Goal: Task Accomplishment & Management: Manage account settings

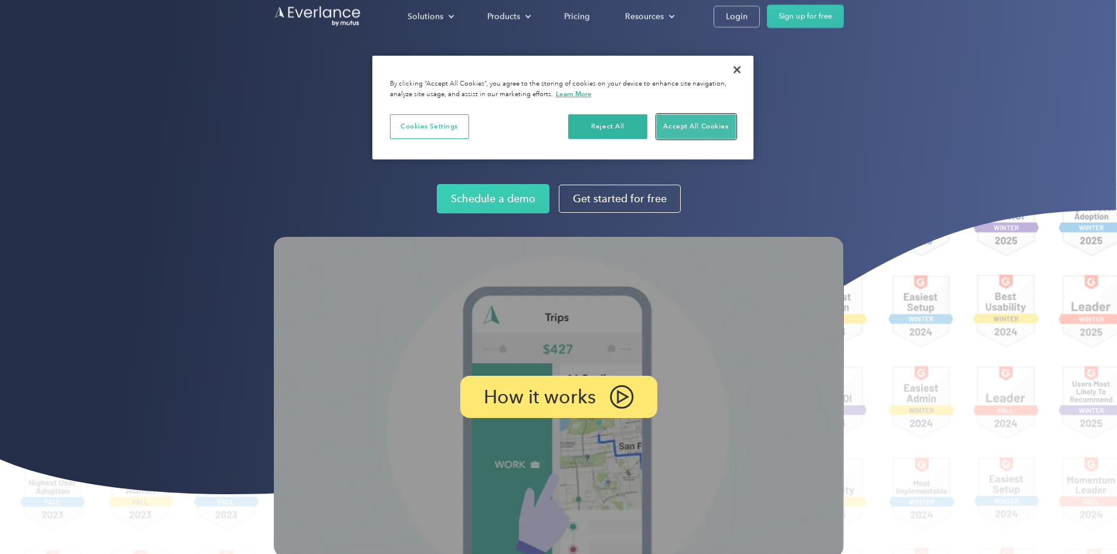
click at [707, 128] on button "Accept All Cookies" at bounding box center [695, 126] width 79 height 25
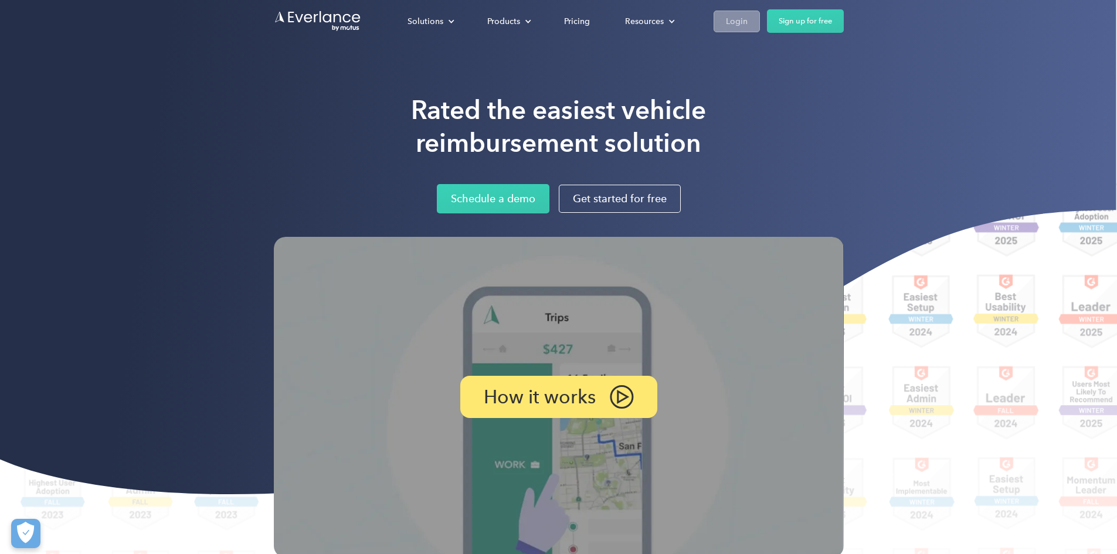
click at [747, 19] on div "Login" at bounding box center [737, 21] width 22 height 15
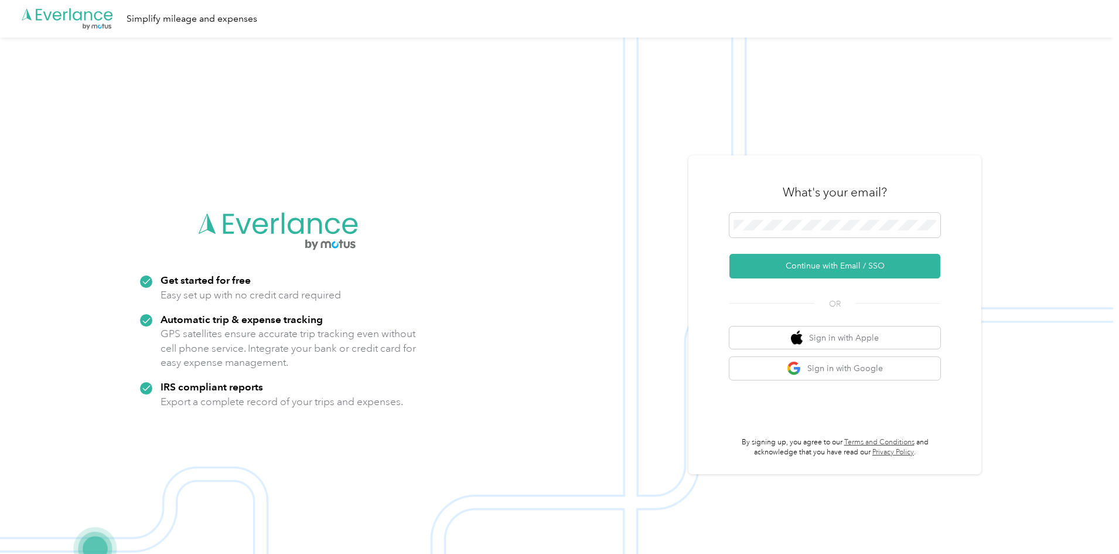
click at [602, 166] on img at bounding box center [557, 315] width 1114 height 554
click at [825, 264] on button "Continue with Email / SSO" at bounding box center [835, 266] width 211 height 25
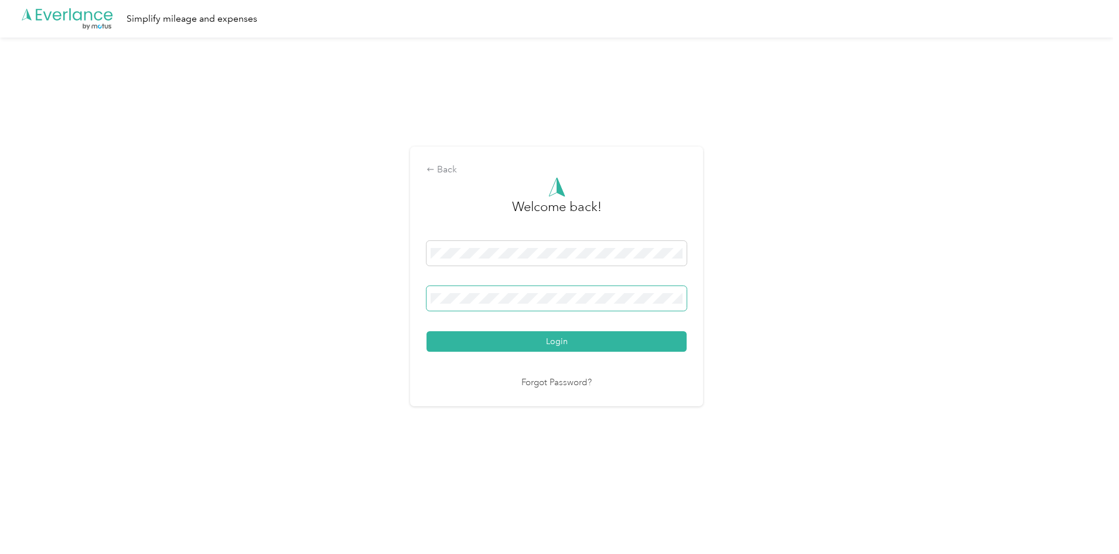
click at [495, 292] on span at bounding box center [557, 298] width 260 height 25
click at [565, 336] on button "Login" at bounding box center [557, 341] width 260 height 21
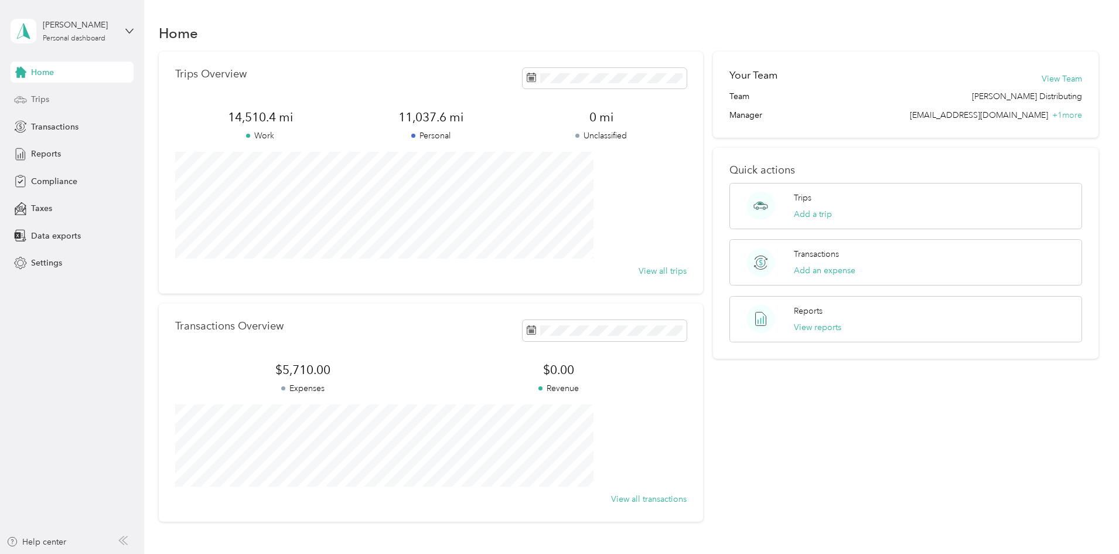
click at [47, 101] on span "Trips" at bounding box center [40, 99] width 18 height 12
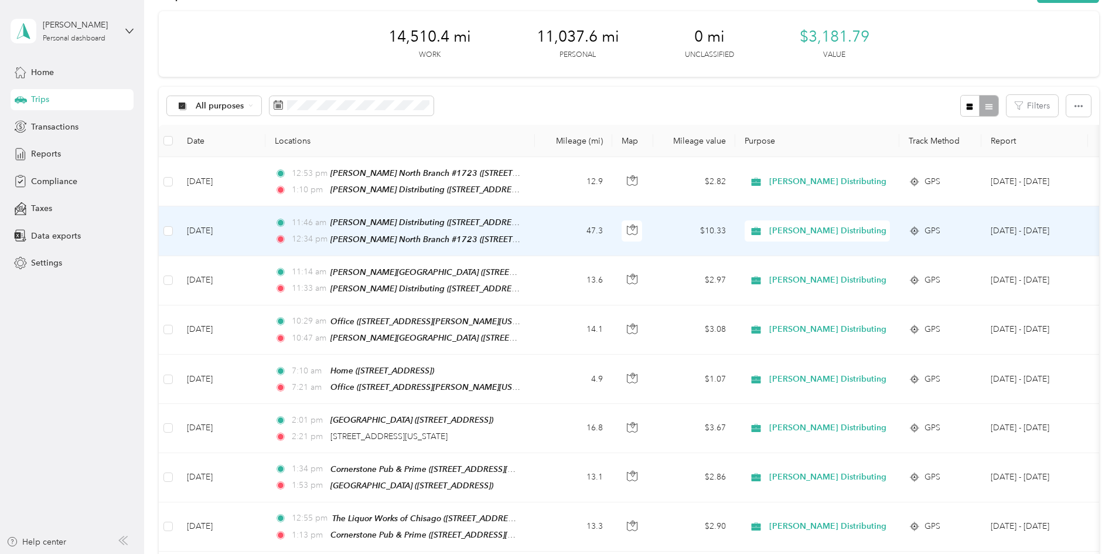
scroll to position [59, 0]
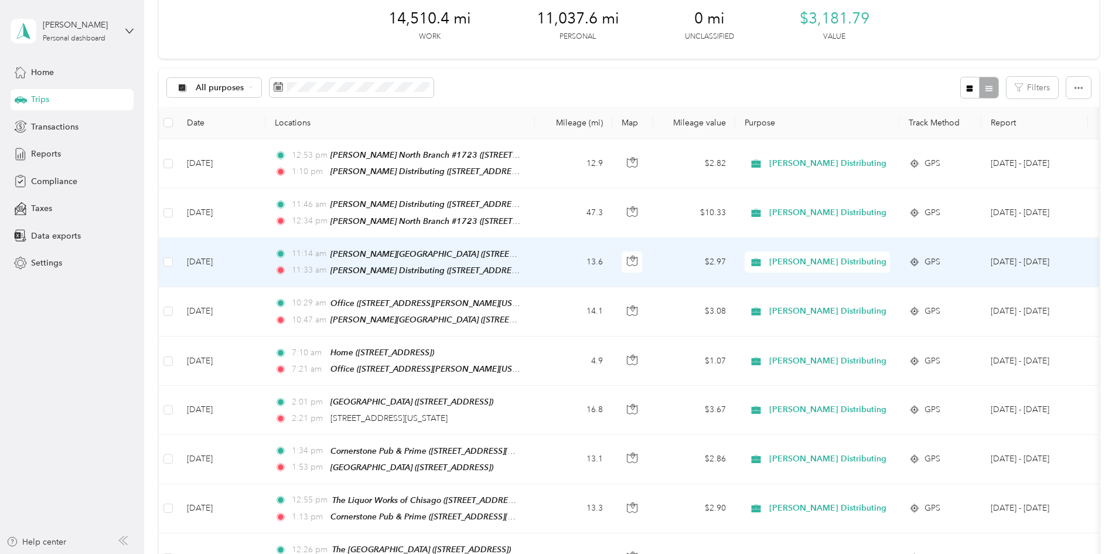
click at [863, 260] on span "[PERSON_NAME] Distributing" at bounding box center [828, 262] width 117 height 13
click at [860, 304] on span "Personal" at bounding box center [918, 301] width 132 height 12
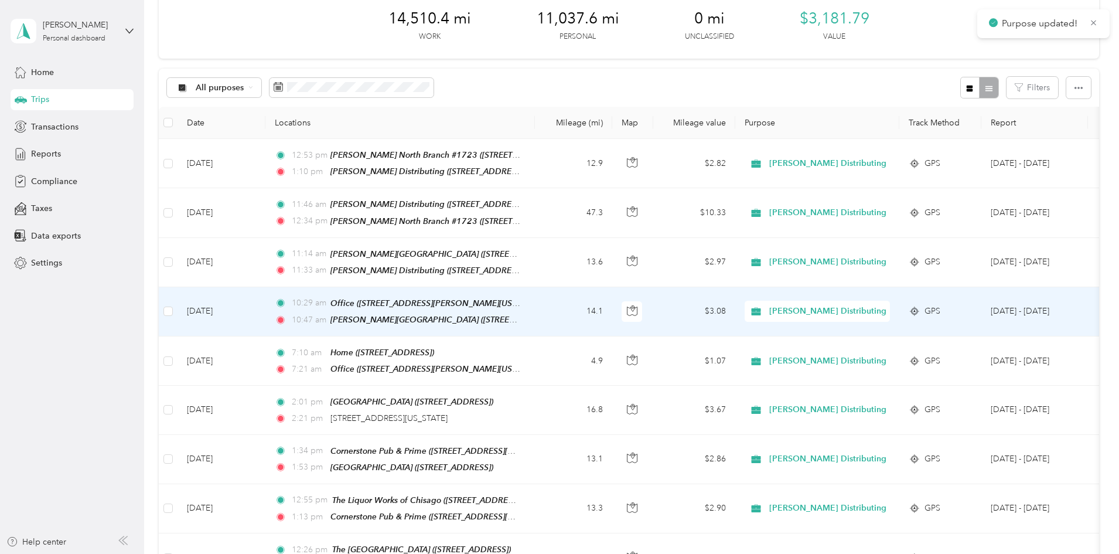
click at [860, 305] on span "[PERSON_NAME] Distributing" at bounding box center [828, 311] width 117 height 13
click at [858, 348] on span "Personal" at bounding box center [918, 349] width 132 height 12
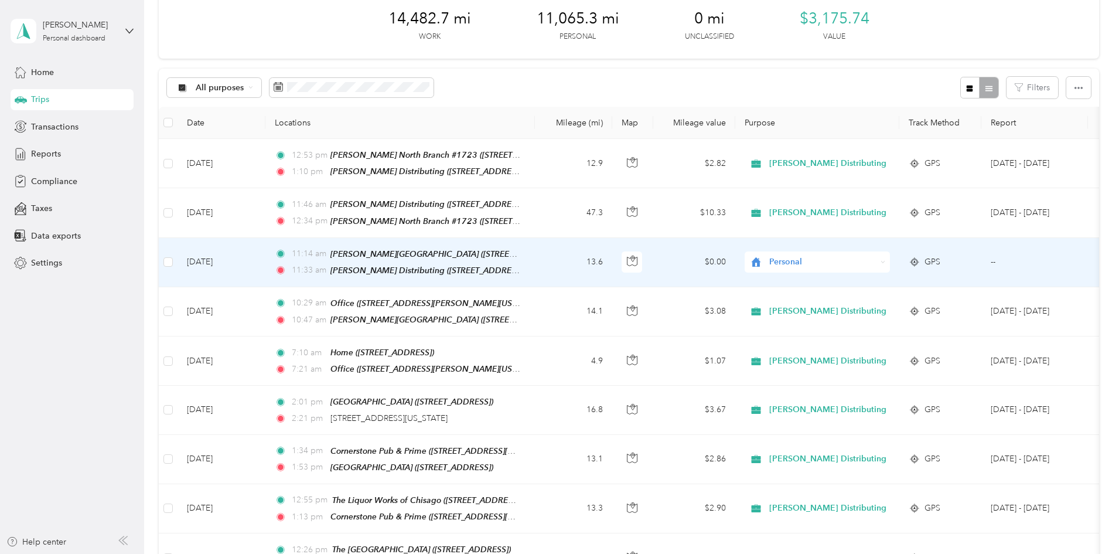
scroll to position [117, 0]
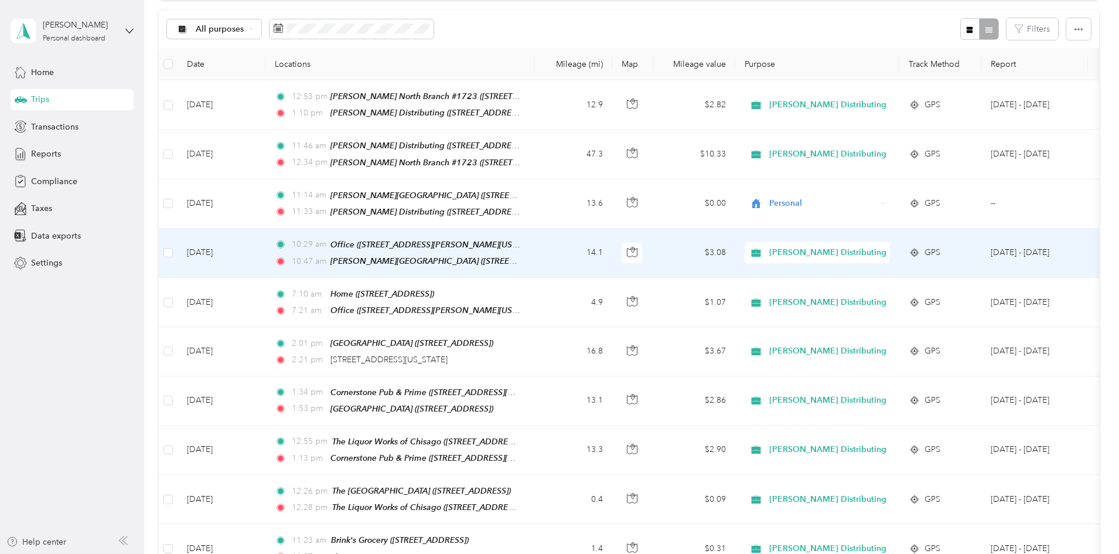
click at [864, 246] on span "[PERSON_NAME] Distributing" at bounding box center [828, 252] width 117 height 13
click at [864, 294] on span "Personal" at bounding box center [918, 291] width 132 height 12
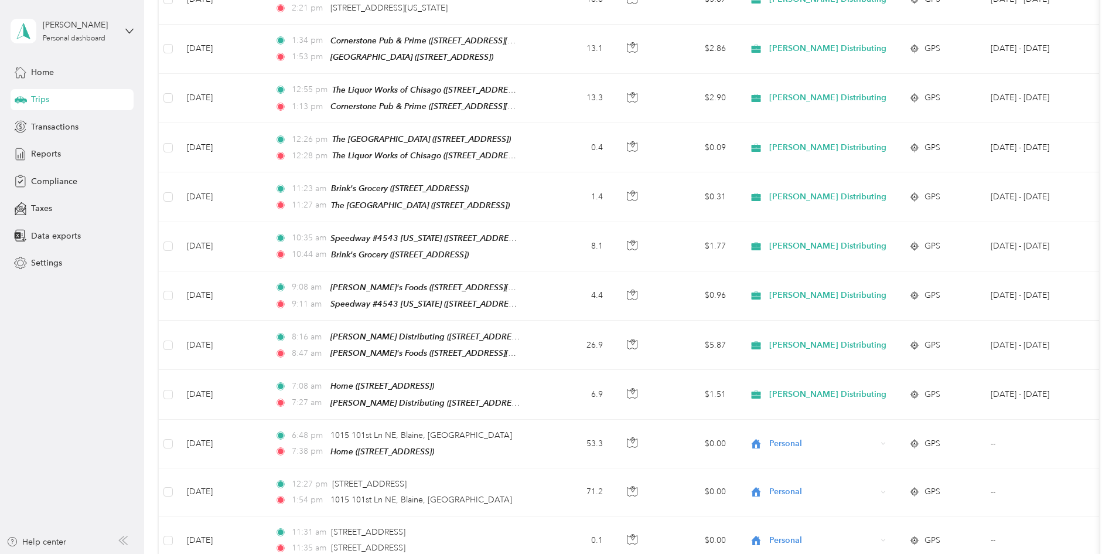
scroll to position [528, 0]
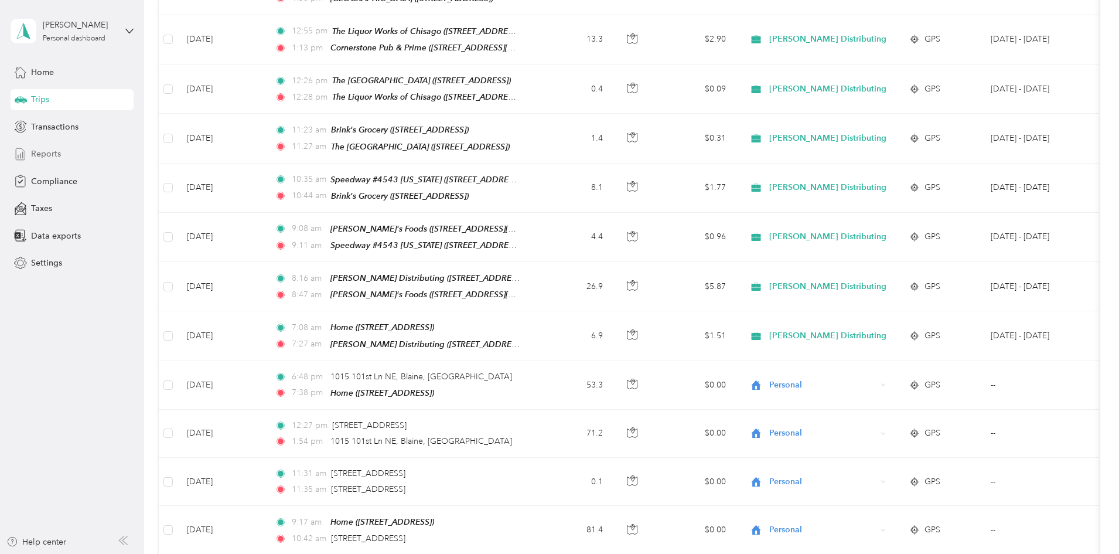
click at [46, 152] on span "Reports" at bounding box center [46, 154] width 30 height 12
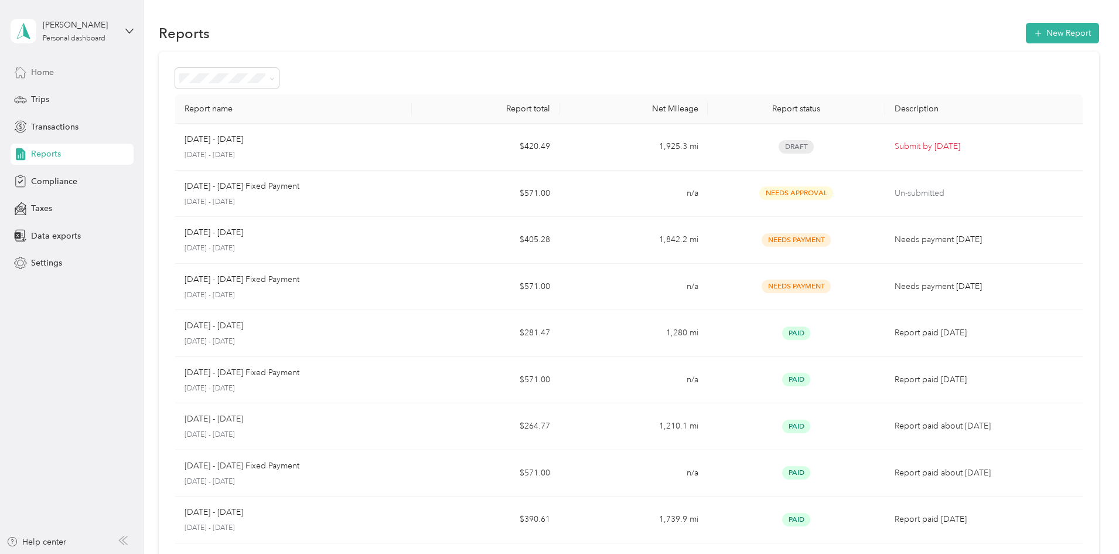
click at [41, 72] on span "Home" at bounding box center [42, 72] width 23 height 12
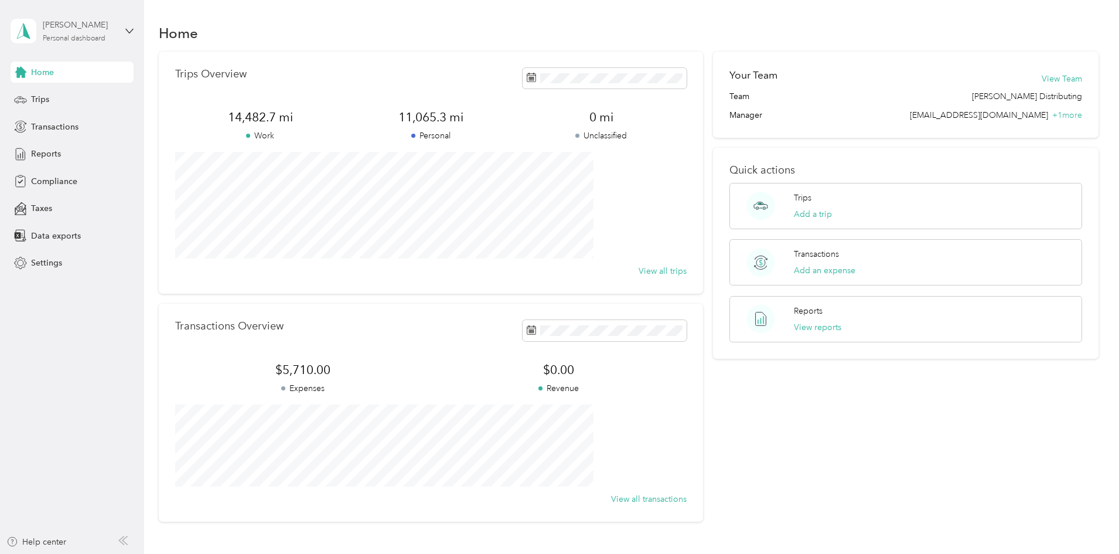
click at [73, 25] on div "[PERSON_NAME]" at bounding box center [79, 25] width 73 height 12
click at [54, 98] on div "Log out" at bounding box center [43, 96] width 45 height 12
